Goal: Find specific page/section: Find specific page/section

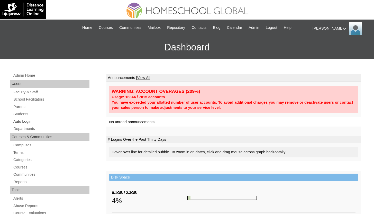
click at [21, 120] on link "Auto Login" at bounding box center [51, 121] width 77 height 6
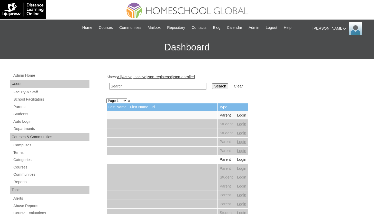
click at [189, 86] on input "text" at bounding box center [157, 86] width 97 height 7
type input "grade 5"
click at [212, 83] on input "Search" at bounding box center [220, 86] width 16 height 6
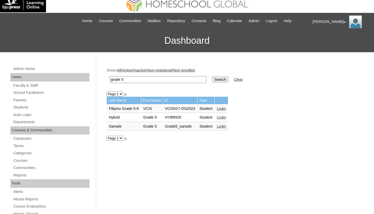
scroll to position [16, 0]
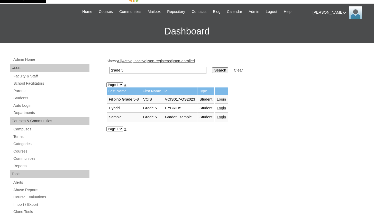
click at [226, 117] on link "Login" at bounding box center [221, 117] width 9 height 4
